Goal: Task Accomplishment & Management: Manage account settings

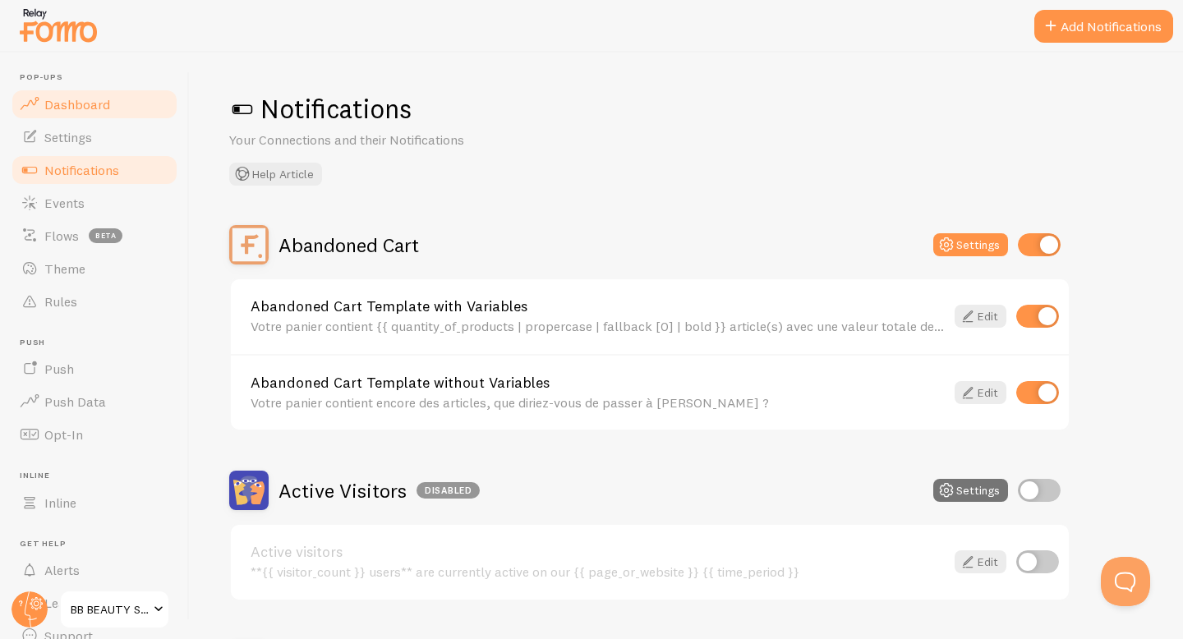
click at [133, 102] on link "Dashboard" at bounding box center [94, 104] width 169 height 33
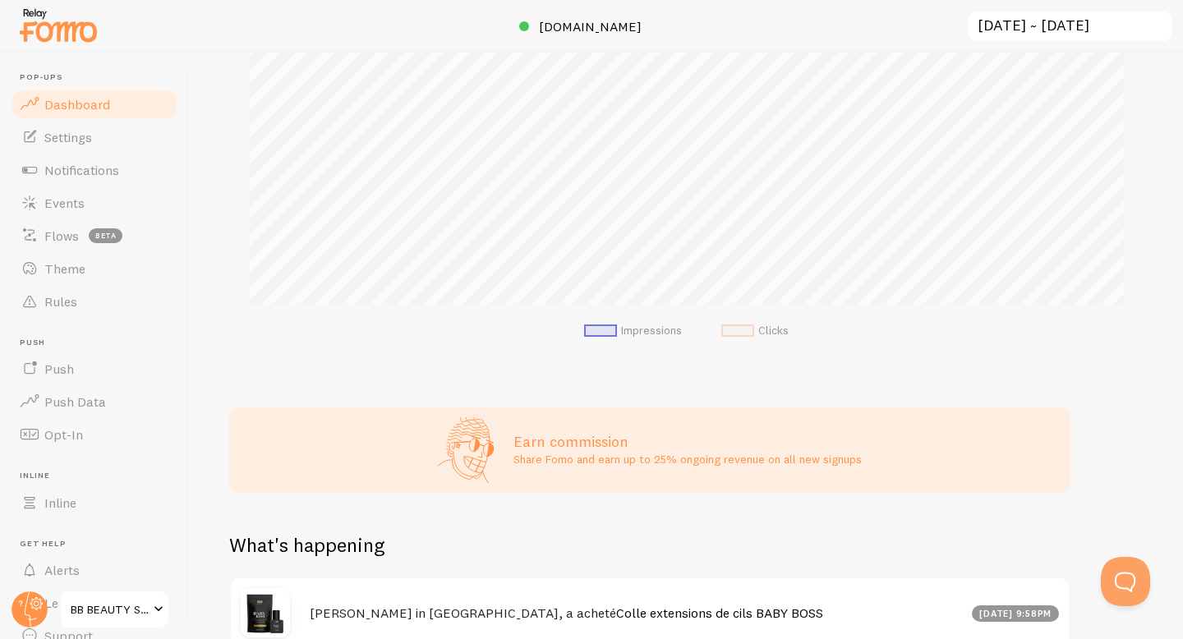
scroll to position [342, 0]
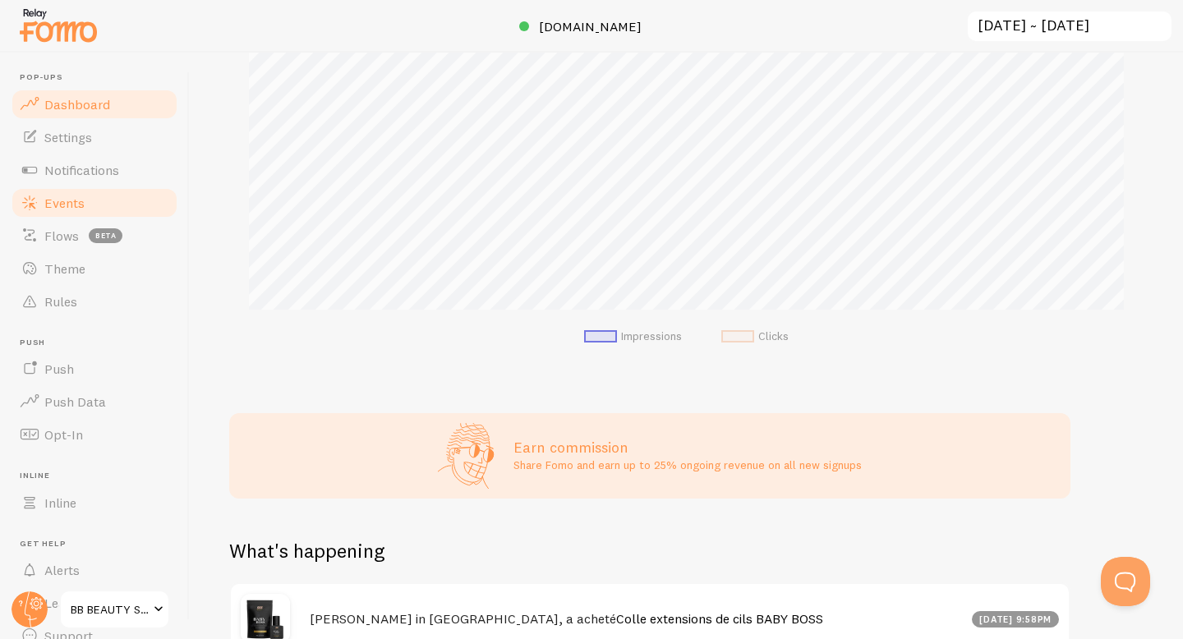
click at [139, 204] on link "Events" at bounding box center [94, 202] width 169 height 33
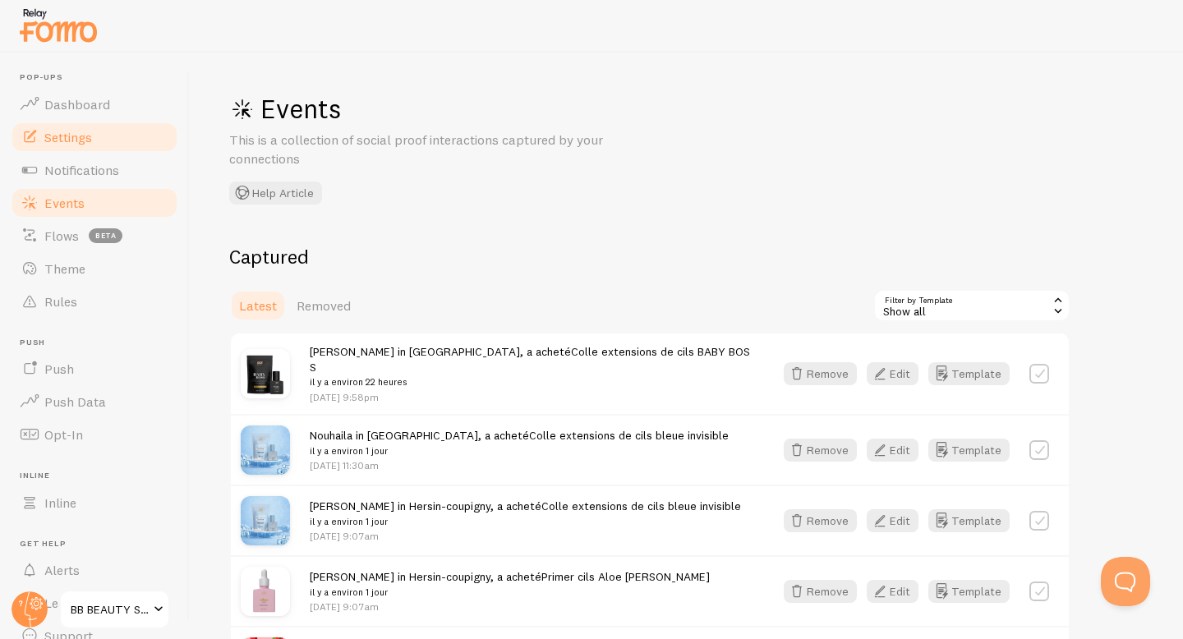
click at [129, 145] on link "Settings" at bounding box center [94, 137] width 169 height 33
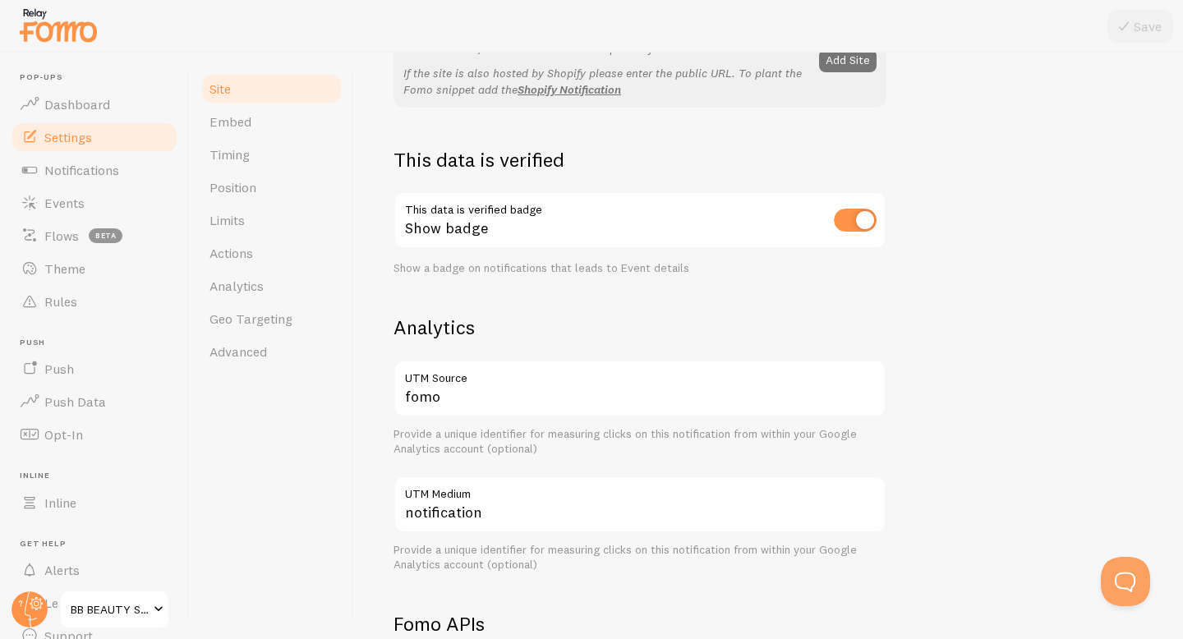
scroll to position [388, 0]
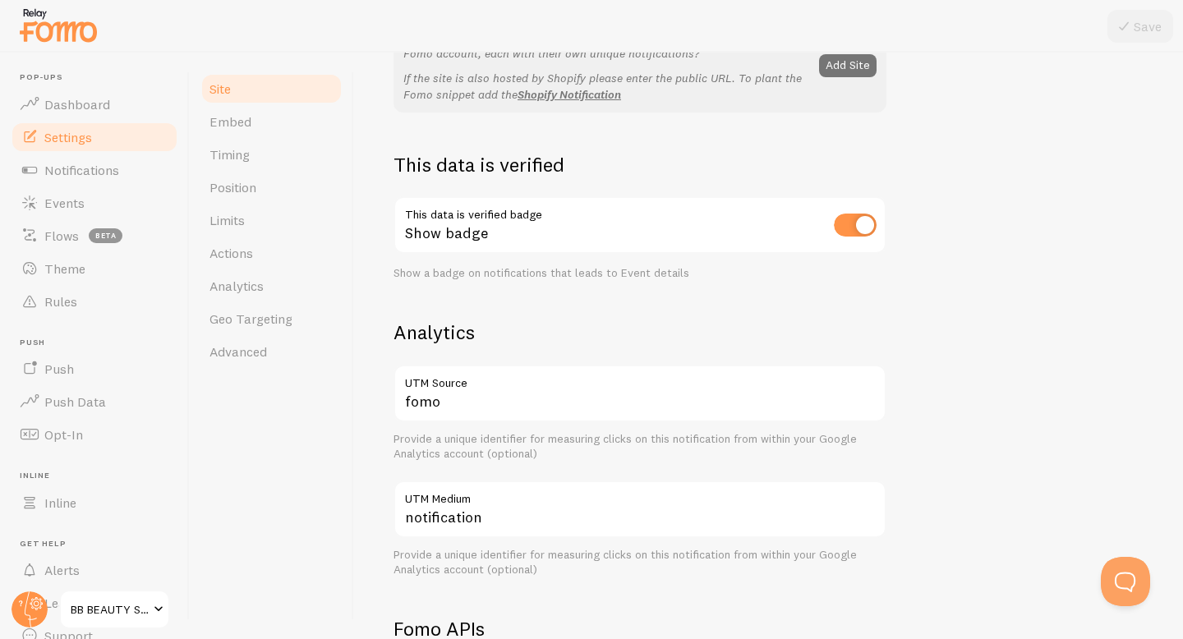
click at [864, 228] on input "checkbox" at bounding box center [855, 225] width 43 height 23
checkbox input "false"
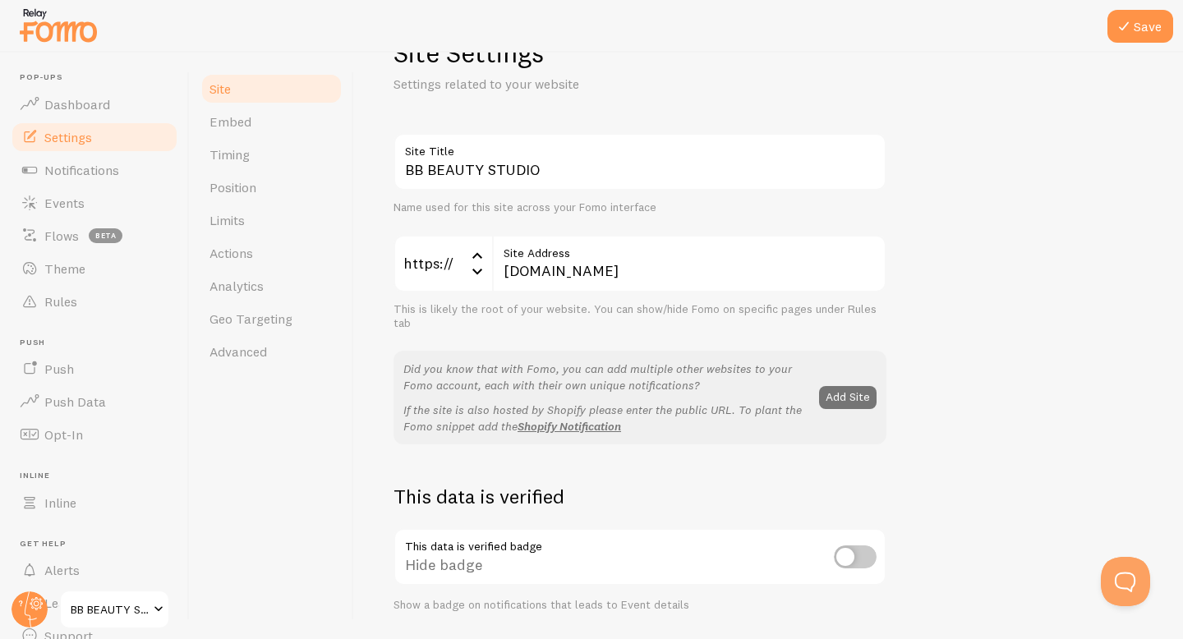
scroll to position [0, 0]
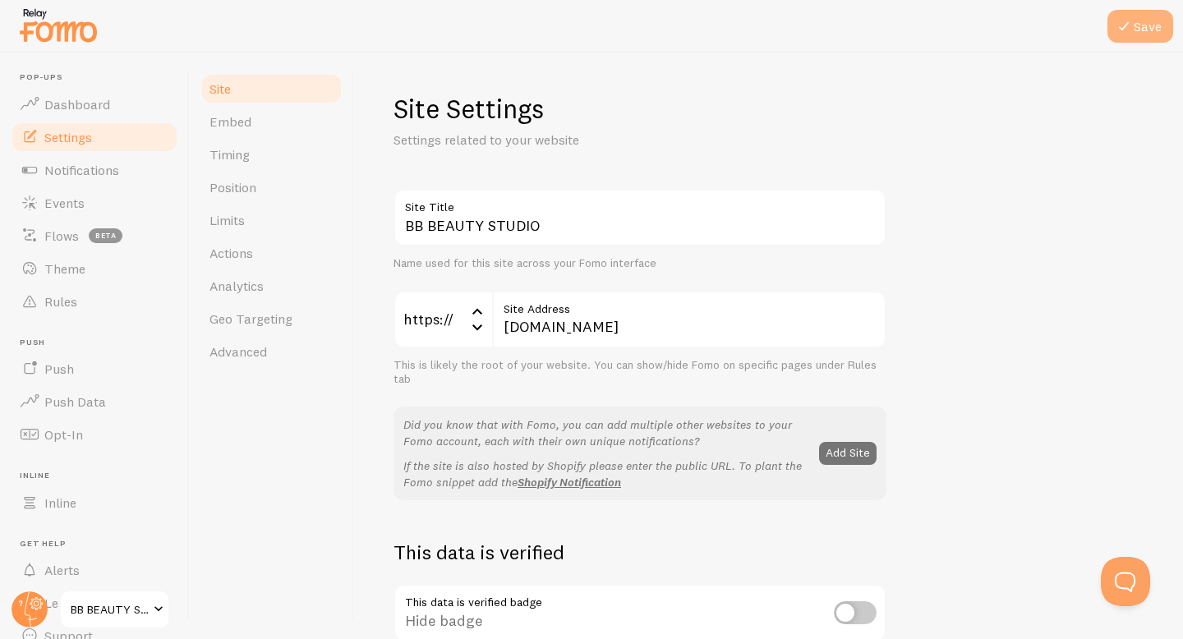
click at [1119, 26] on icon at bounding box center [1124, 26] width 20 height 20
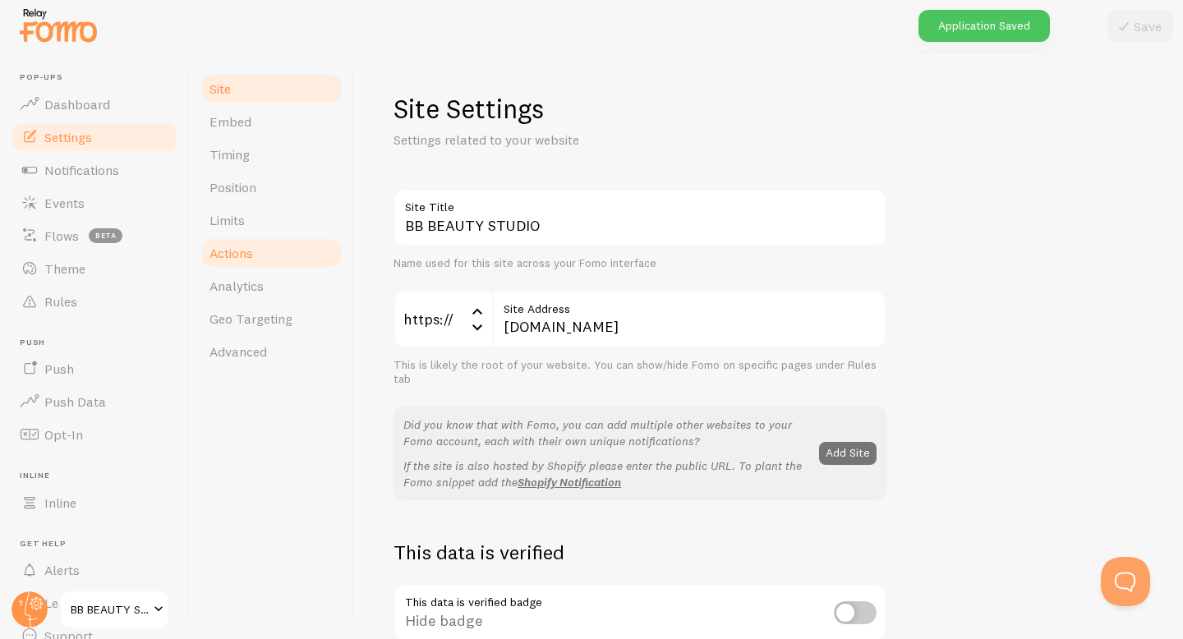
click at [264, 256] on link "Actions" at bounding box center [272, 253] width 144 height 33
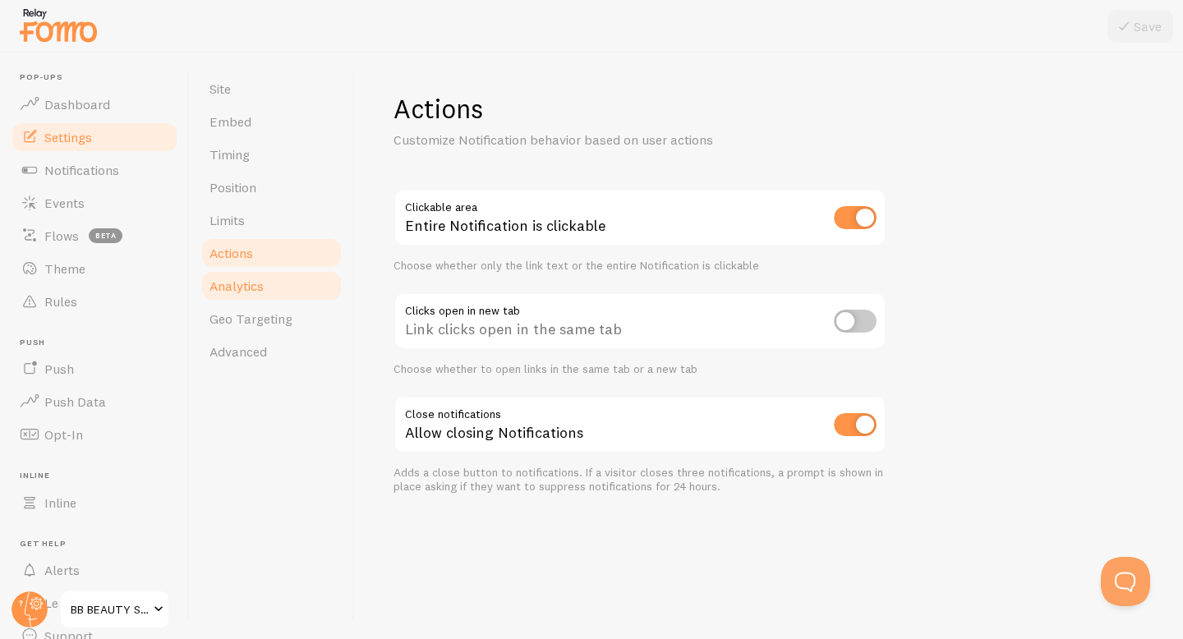
click at [318, 292] on link "Analytics" at bounding box center [272, 285] width 144 height 33
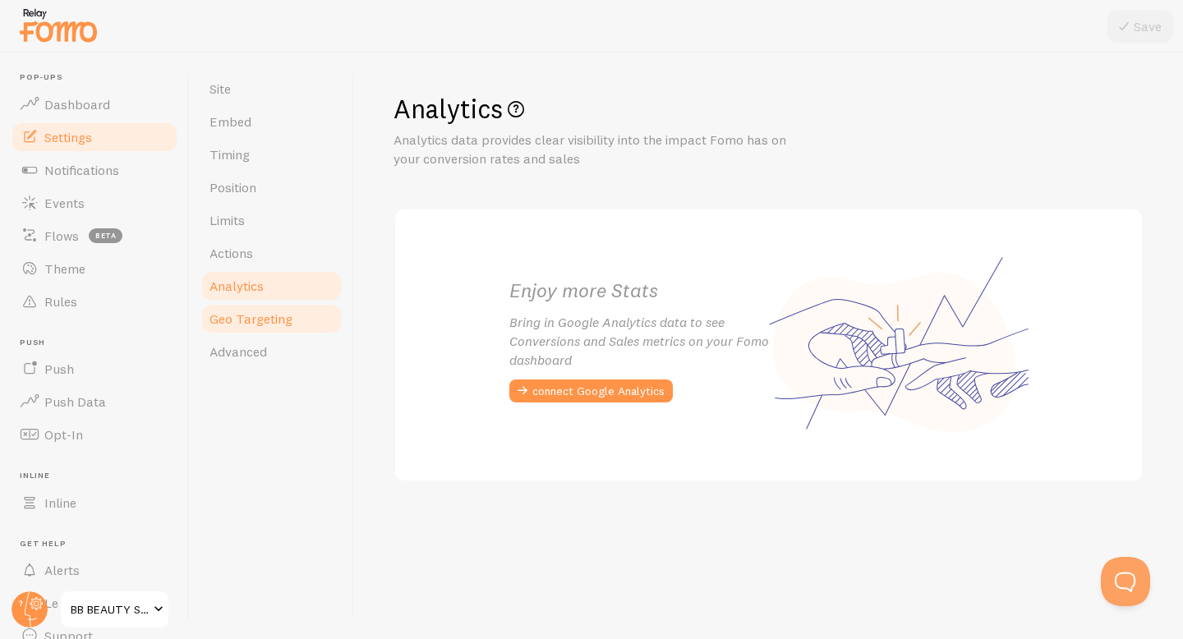
click at [310, 326] on link "Geo Targeting" at bounding box center [272, 318] width 144 height 33
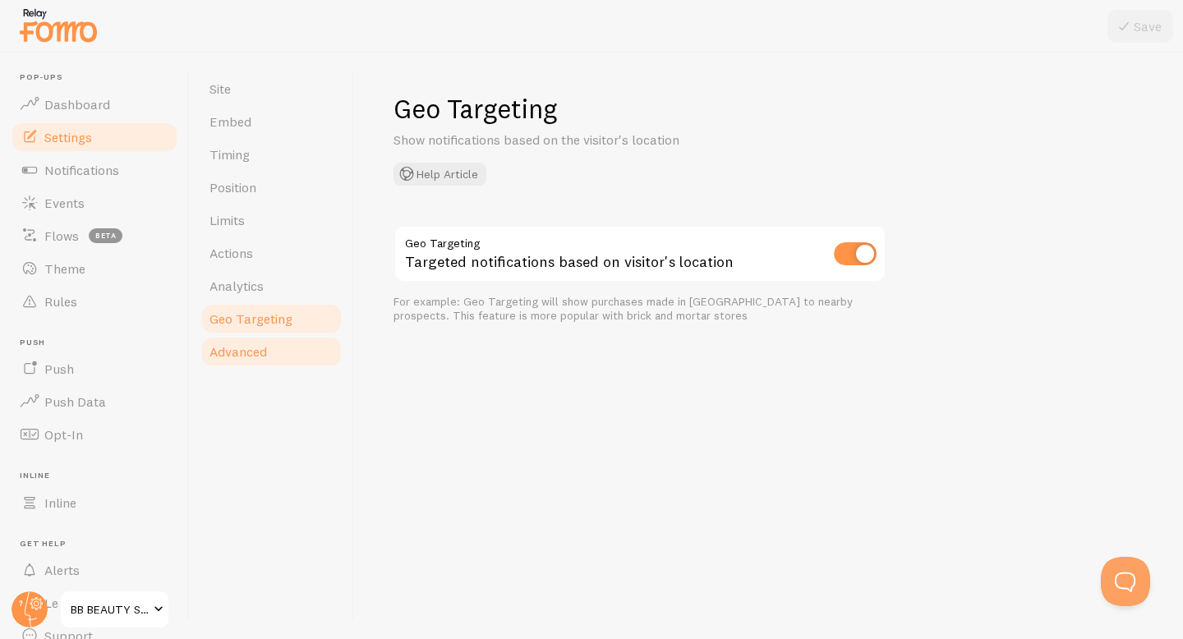
click at [302, 351] on link "Advanced" at bounding box center [272, 351] width 144 height 33
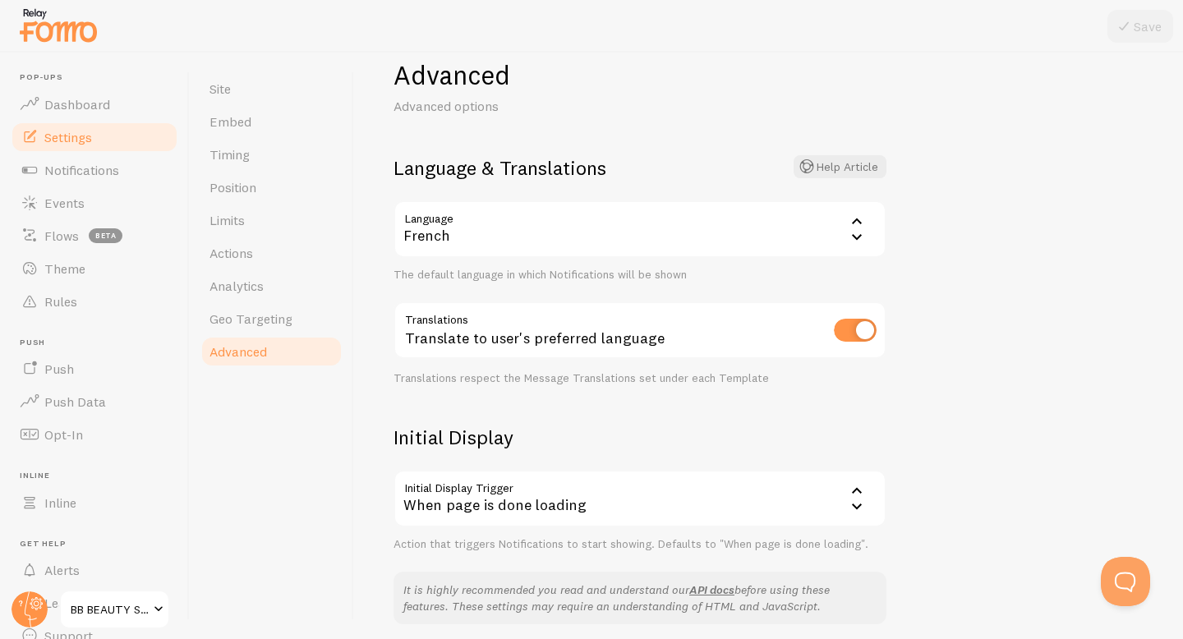
scroll to position [39, 0]
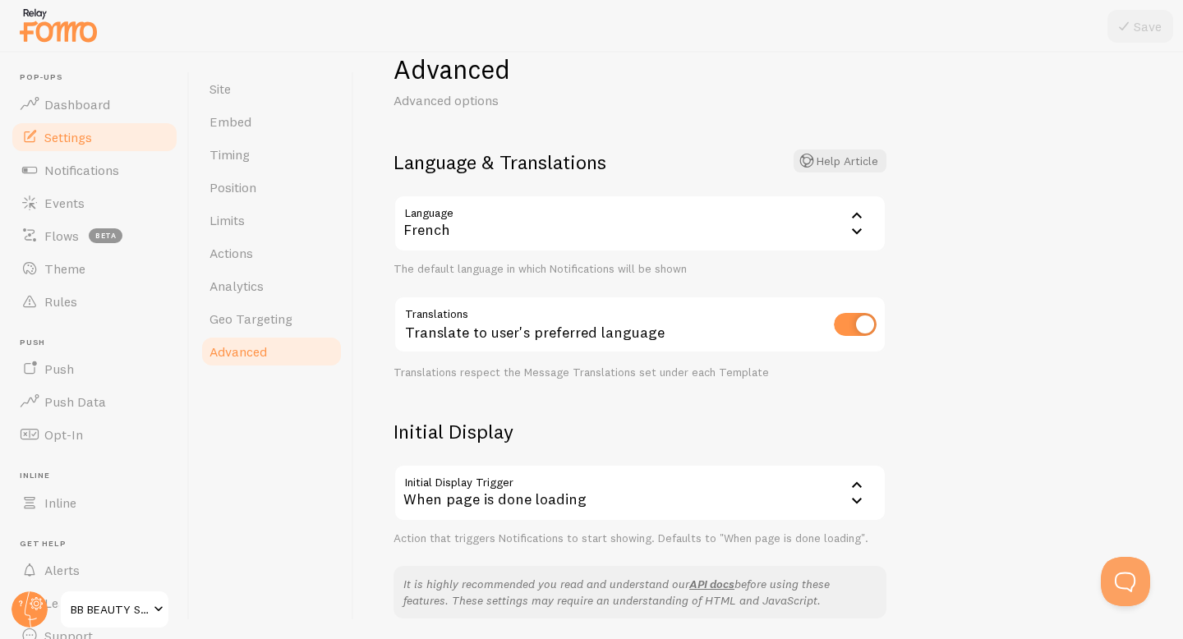
click at [634, 506] on div "When page is done loading" at bounding box center [639, 492] width 493 height 57
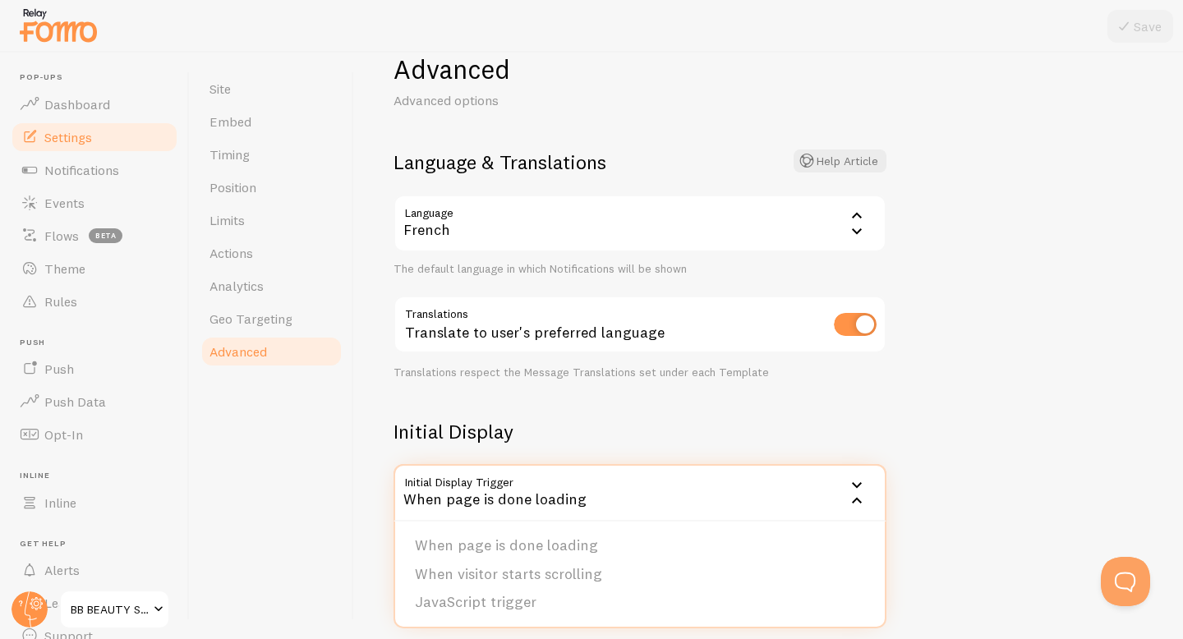
click at [678, 413] on form "Language & Translations Help Article Language fr French English Arabic Bulgaria…" at bounding box center [639, 347] width 493 height 397
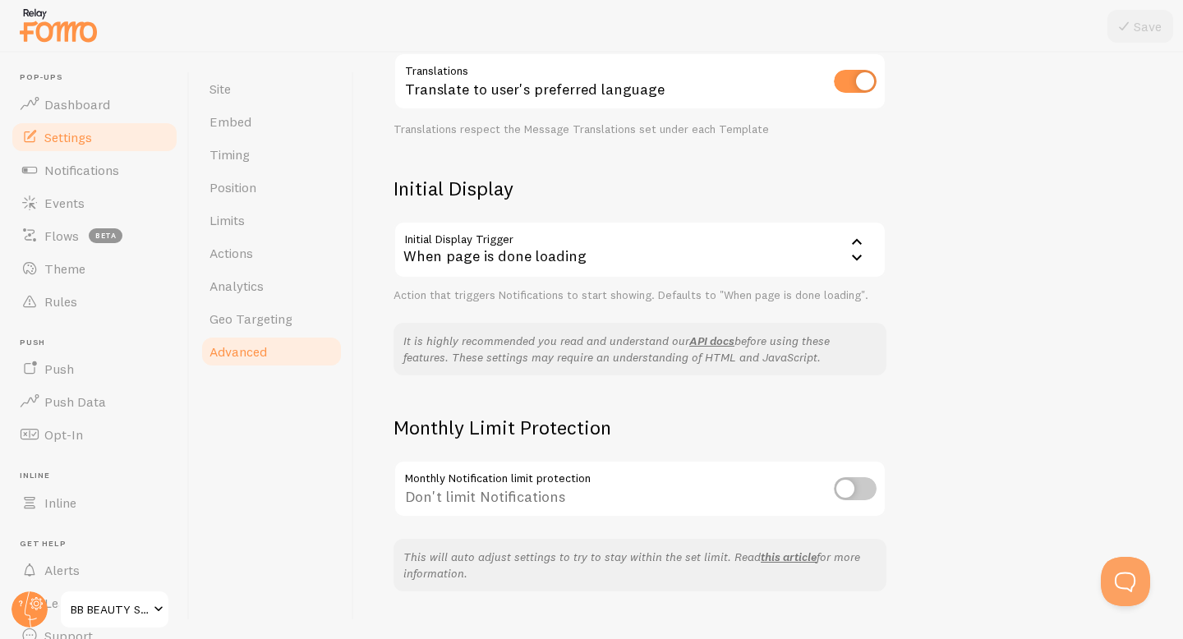
scroll to position [314, 0]
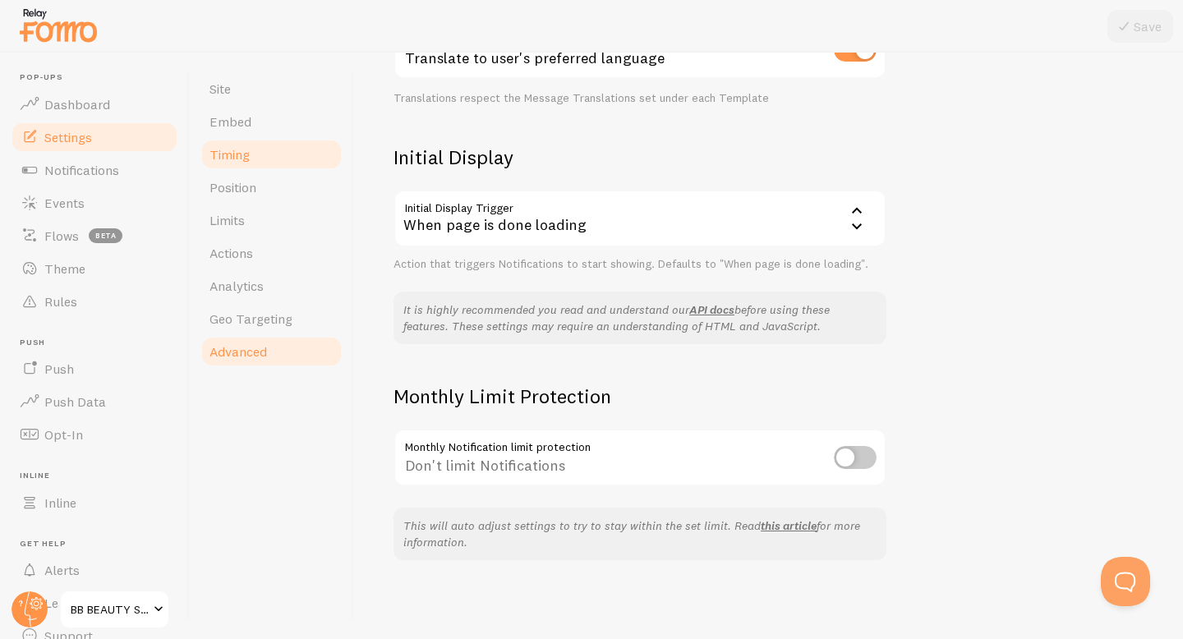
click at [283, 154] on link "Timing" at bounding box center [272, 154] width 144 height 33
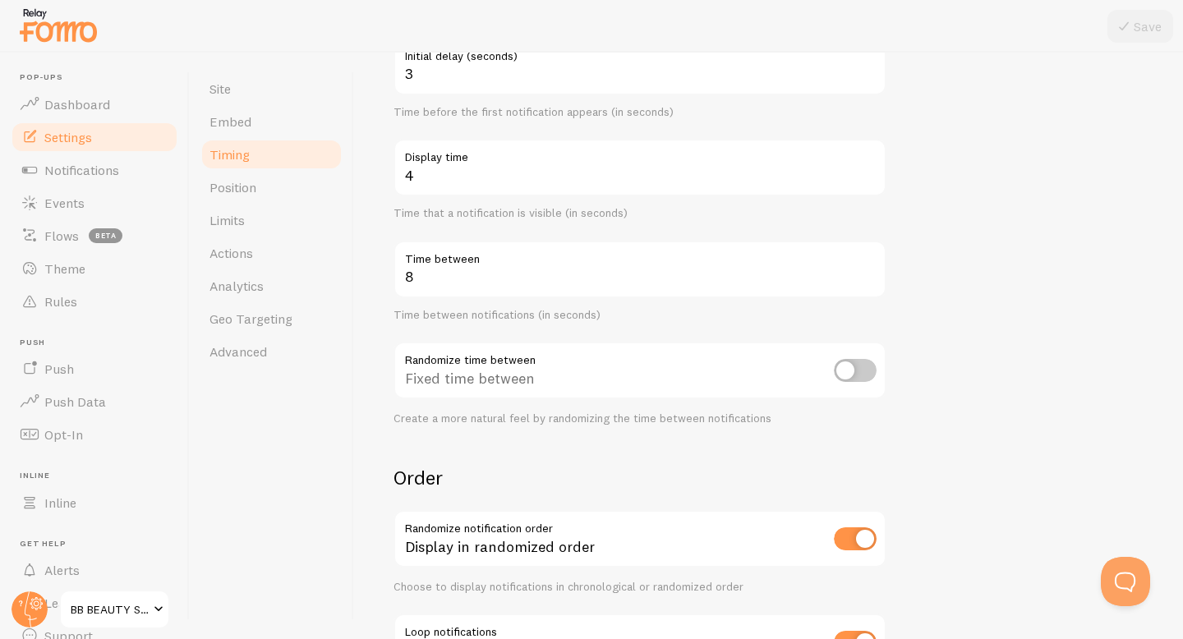
scroll to position [179, 0]
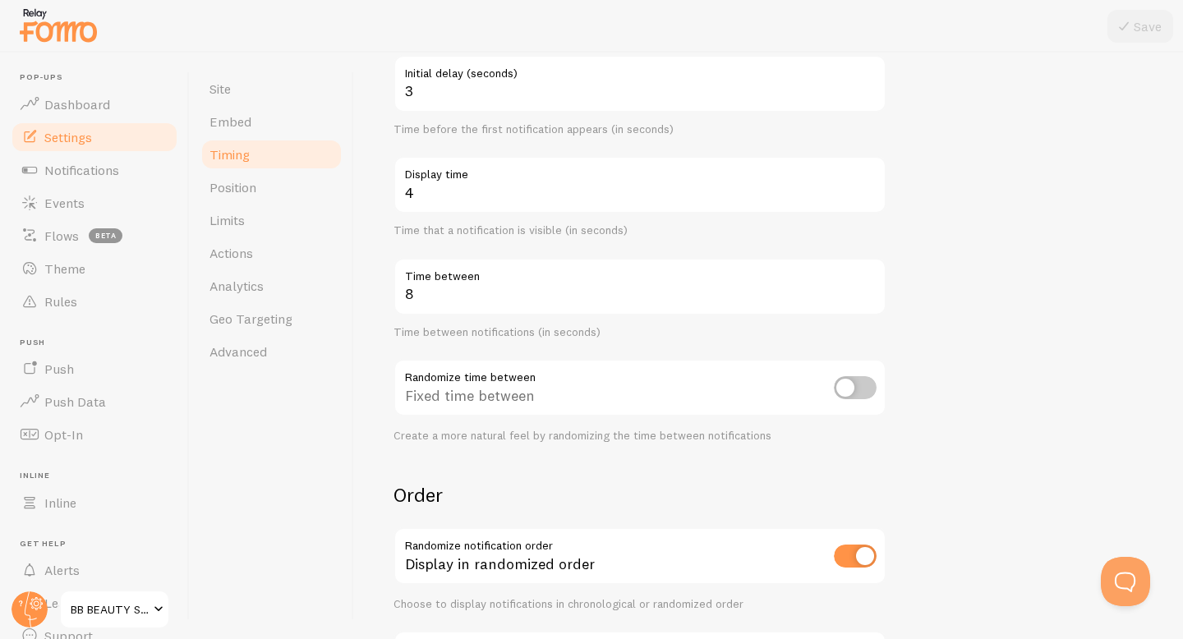
click at [625, 279] on label "Time between" at bounding box center [639, 272] width 493 height 28
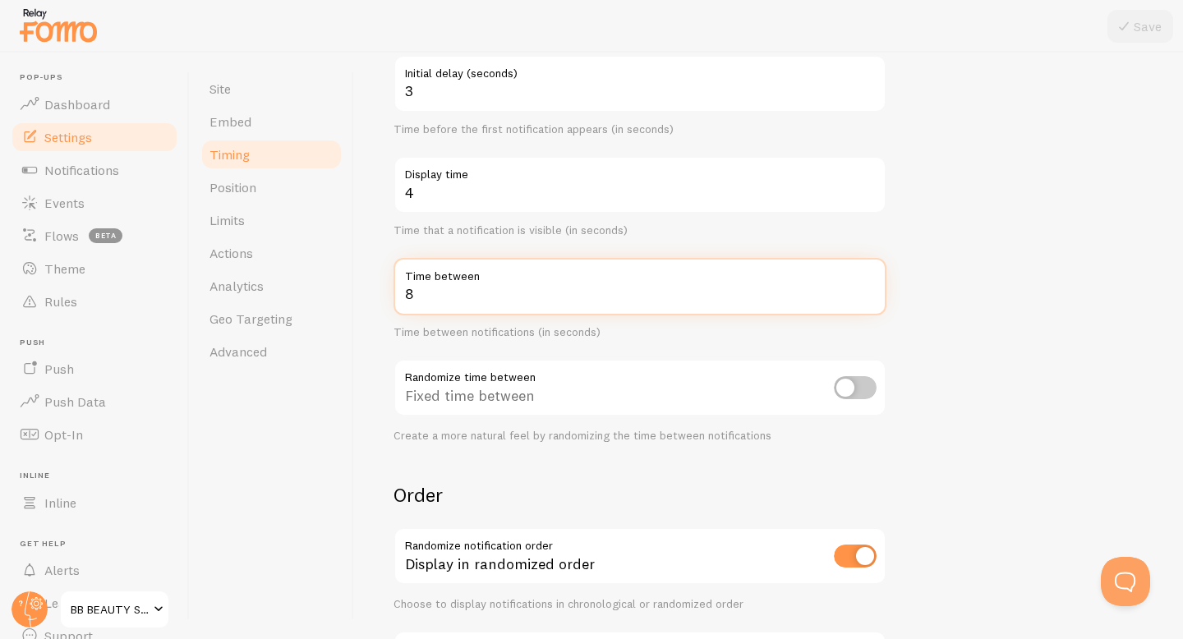
click at [625, 279] on input "8" at bounding box center [639, 286] width 493 height 57
click at [866, 290] on input "9" at bounding box center [639, 286] width 493 height 57
type input "10"
click at [866, 290] on input "10" at bounding box center [639, 286] width 493 height 57
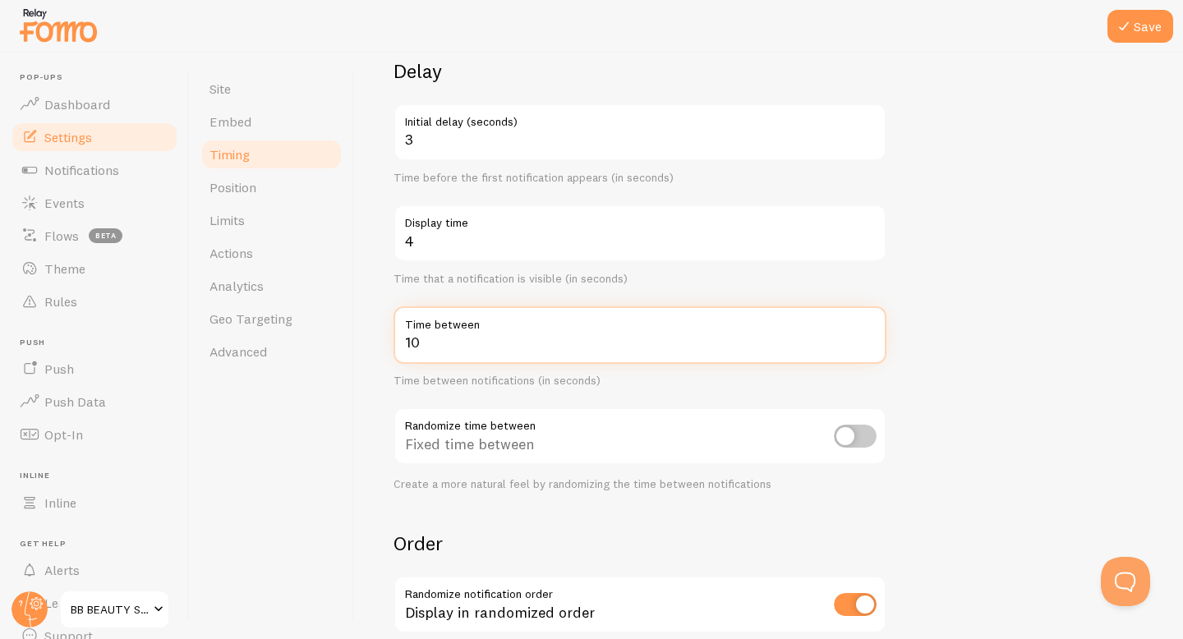
scroll to position [118, 0]
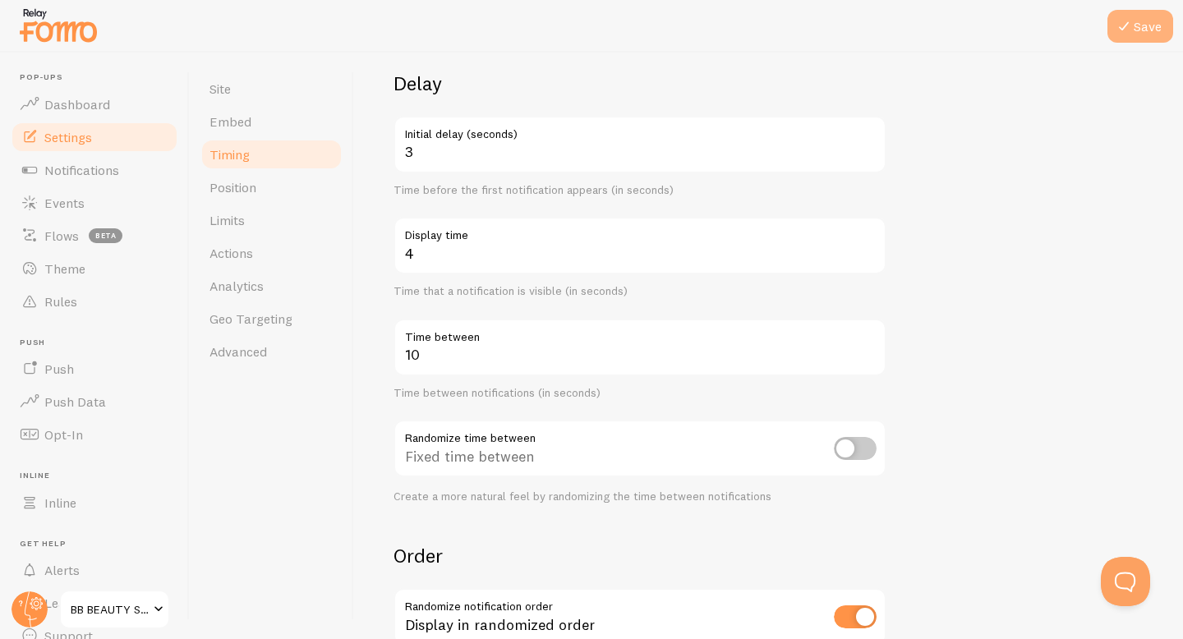
click at [1138, 30] on button "Save" at bounding box center [1140, 26] width 66 height 33
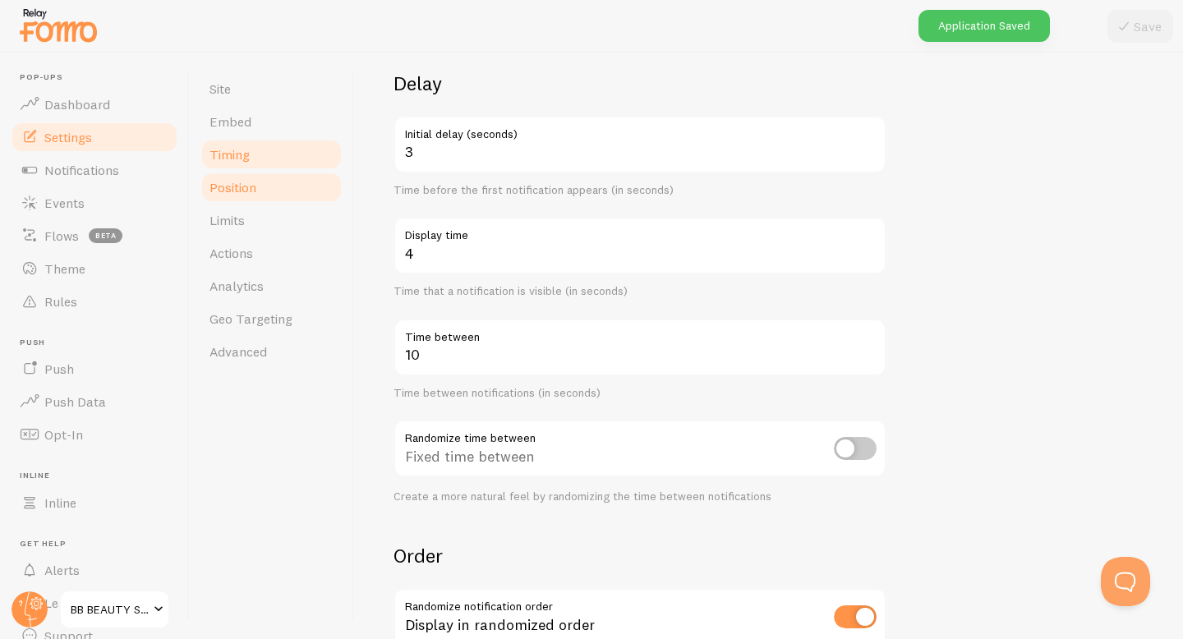
click at [237, 187] on span "Position" at bounding box center [232, 187] width 47 height 16
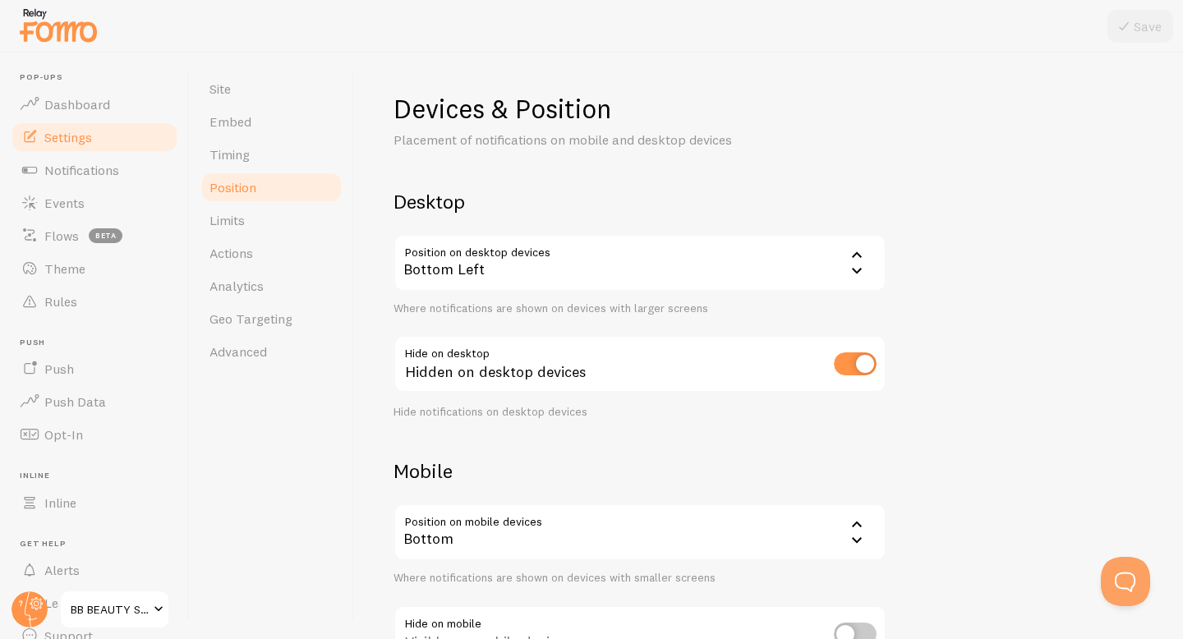
click at [866, 366] on input "checkbox" at bounding box center [855, 363] width 43 height 23
checkbox input "false"
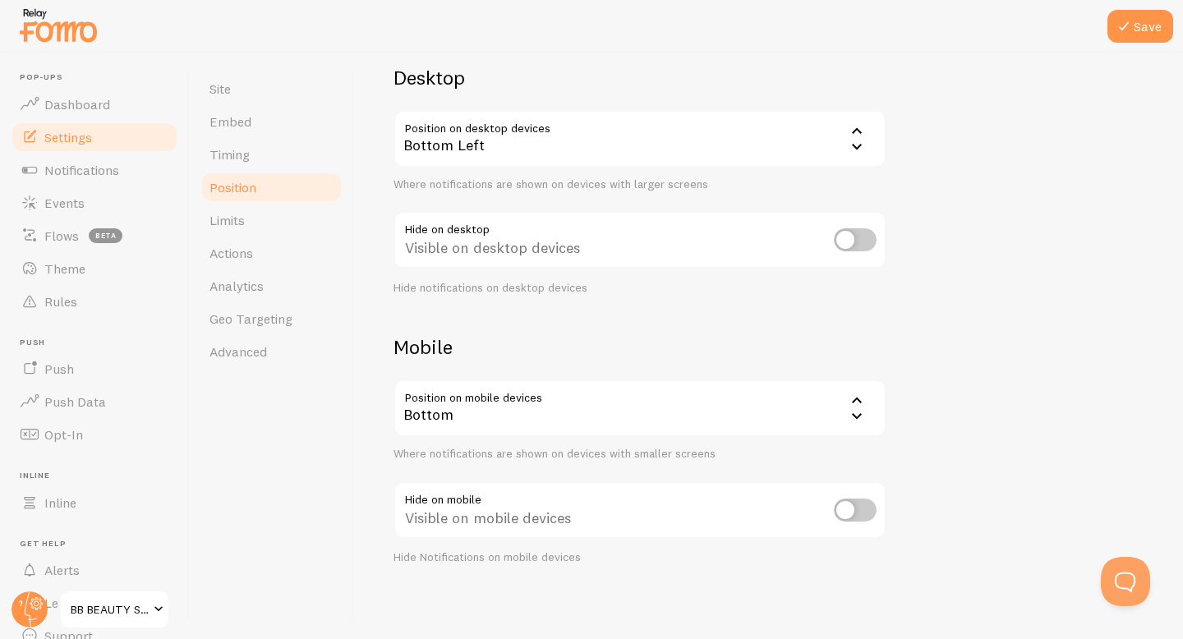
scroll to position [128, 0]
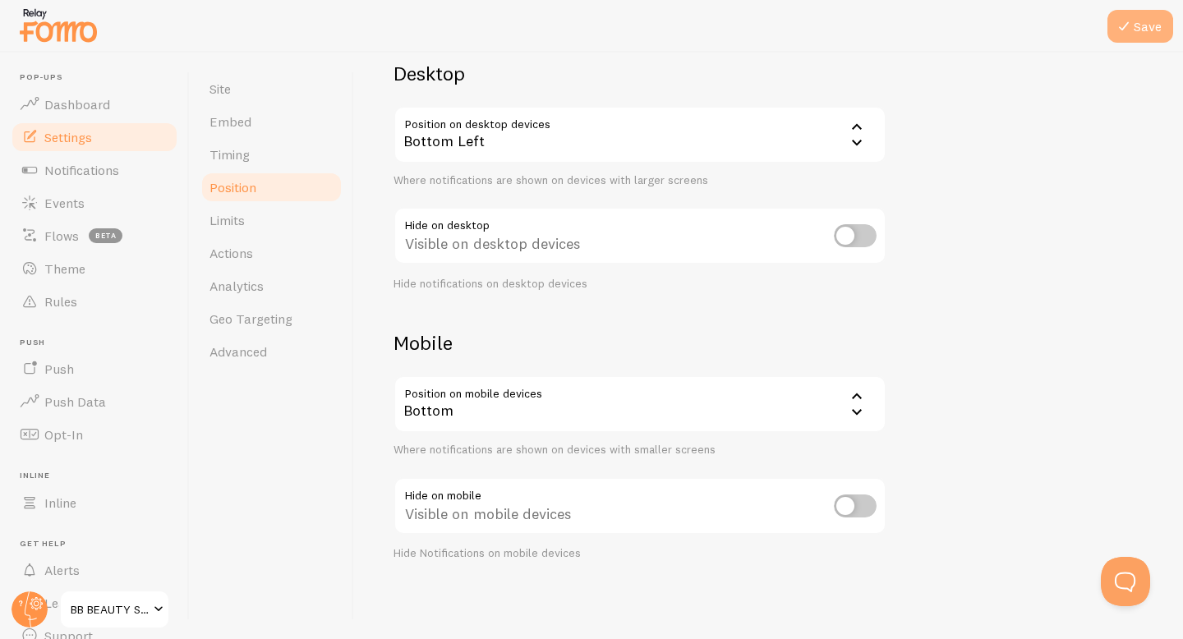
click at [1141, 28] on button "Save" at bounding box center [1140, 26] width 66 height 33
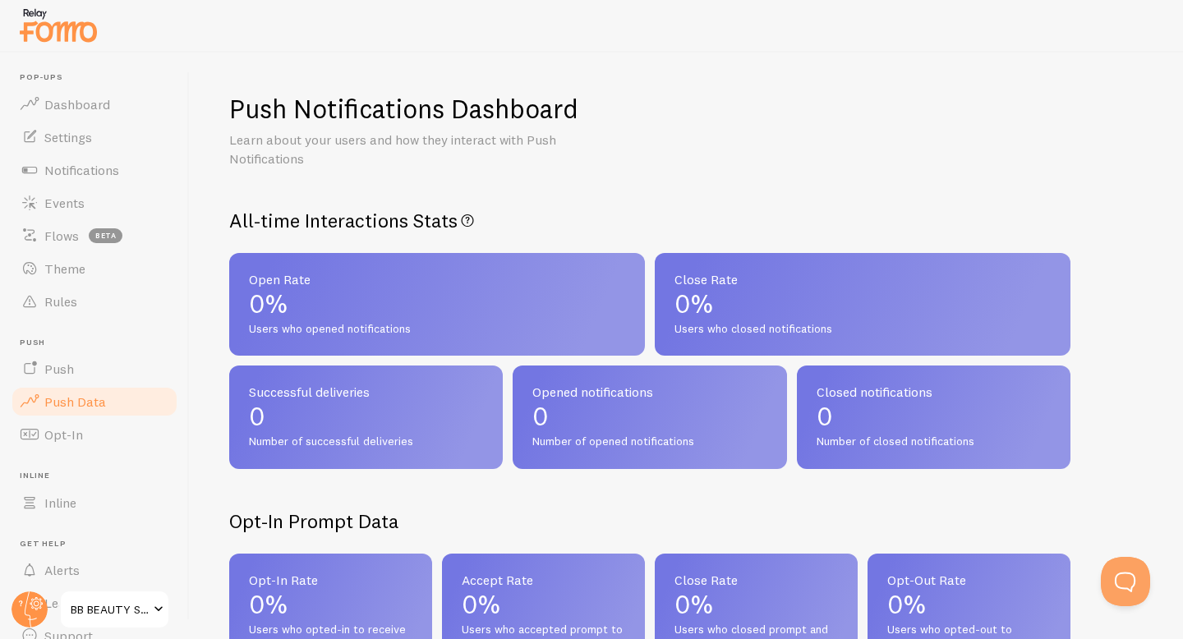
scroll to position [72, 0]
